Goal: Information Seeking & Learning: Learn about a topic

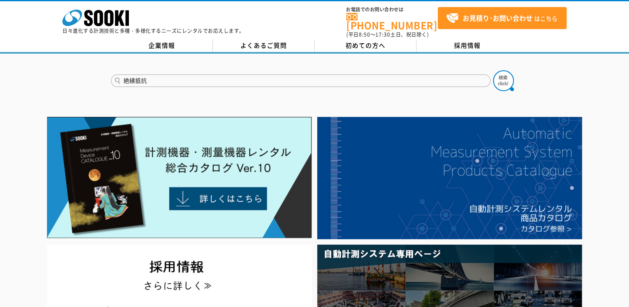
type input "絶縁抵抗"
click at [493, 70] on button at bounding box center [503, 80] width 21 height 21
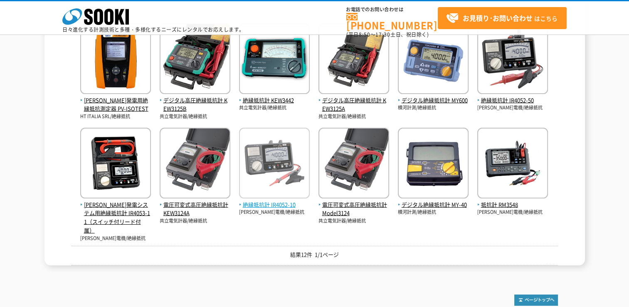
scroll to position [125, 0]
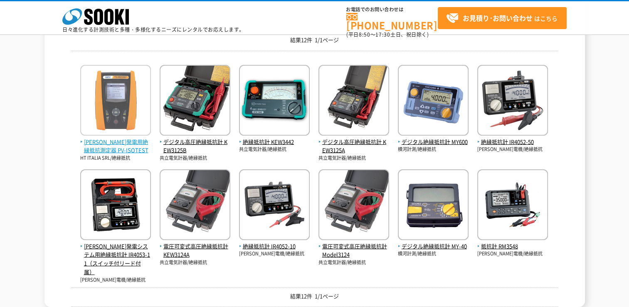
click at [111, 106] on img at bounding box center [115, 101] width 71 height 73
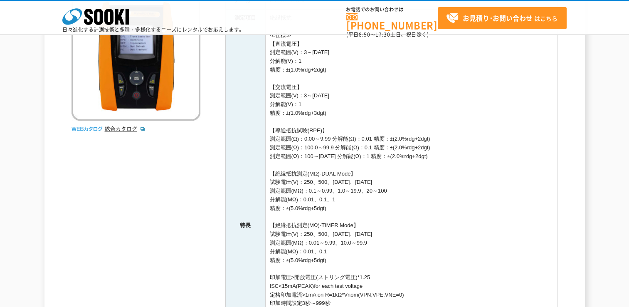
scroll to position [122, 0]
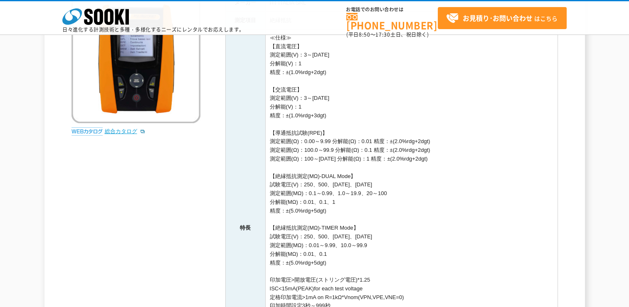
click at [133, 130] on link "総合カタログ" at bounding box center [125, 131] width 41 height 6
